Goal: Book appointment/travel/reservation

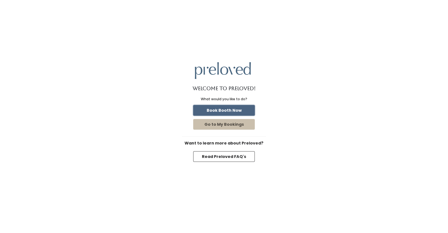
click at [224, 111] on button "Book Booth Now" at bounding box center [224, 110] width 62 height 11
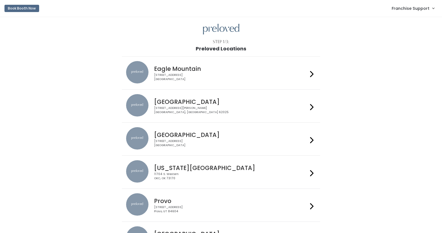
click at [214, 78] on div "4342 E Pony Express Pkwy Suite 200 Eagle Mountain, UT 84005" at bounding box center [231, 77] width 154 height 8
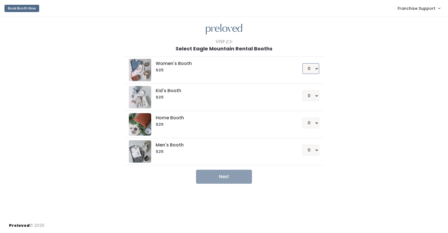
click at [314, 73] on select "0 1 2 3 4" at bounding box center [310, 68] width 17 height 11
select select "2"
click at [302, 63] on select "0 1 2 3 4" at bounding box center [310, 68] width 17 height 11
click at [232, 178] on button "Next" at bounding box center [224, 177] width 56 height 14
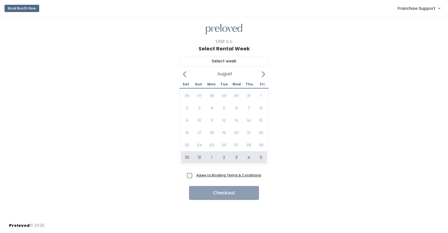
click at [220, 176] on u "Agree to Booking Terms & Conditions" at bounding box center [228, 175] width 65 height 5
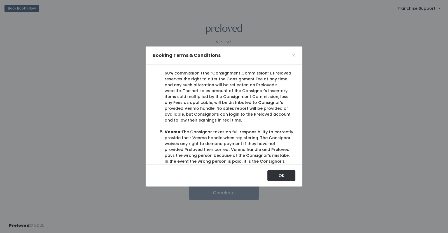
scroll to position [245, 0]
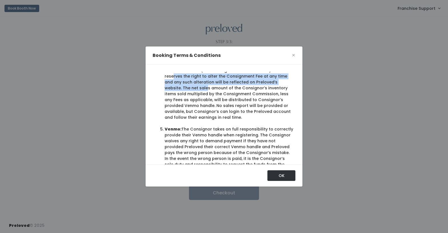
drag, startPoint x: 196, startPoint y: 93, endPoint x: 234, endPoint y: 103, distance: 39.5
click at [234, 103] on li "Consignment Commission: On net sales of Consignor’s inventory items, Preloved a…" at bounding box center [229, 82] width 128 height 76
copy li "Preloved reserves the right to alter the Consignment Fee at any time and any su…"
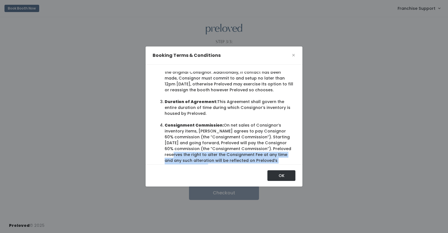
scroll to position [163, 0]
